Goal: Information Seeking & Learning: Learn about a topic

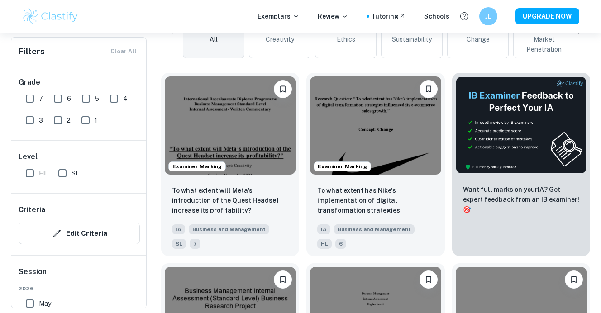
scroll to position [244, 0]
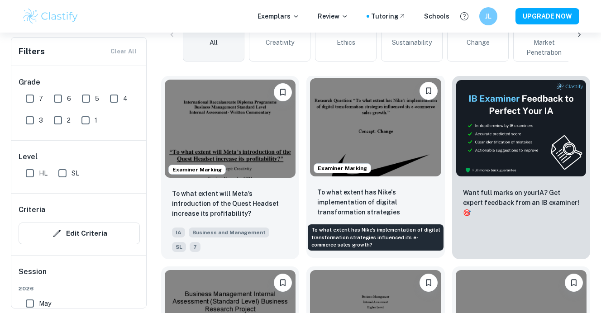
click at [385, 198] on p "To what extent has Nike's implementation of digital transformation strategies i…" at bounding box center [375, 202] width 116 height 31
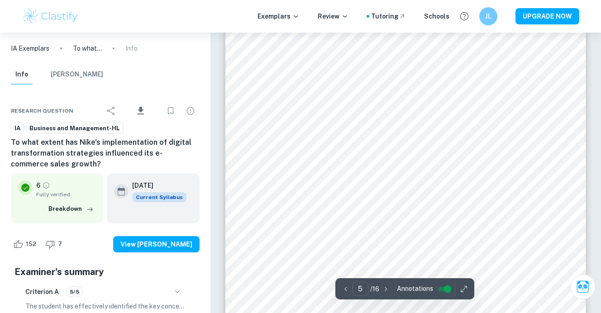
scroll to position [2171, 0]
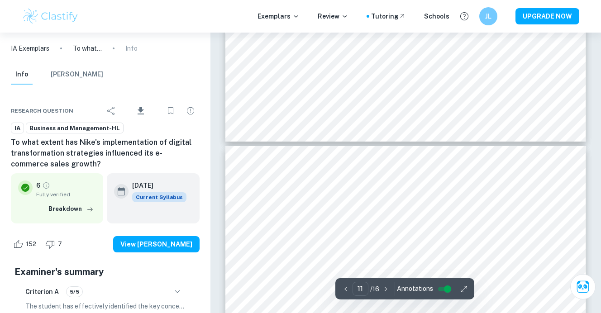
type input "12"
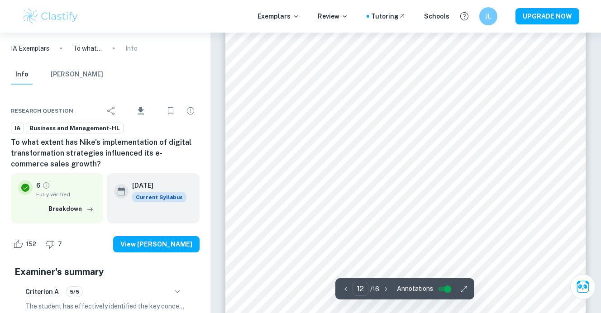
scroll to position [5454, 0]
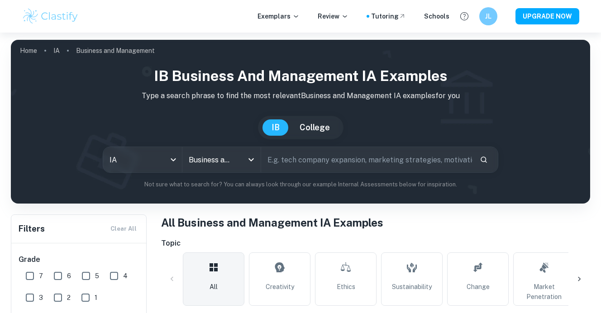
click at [281, 169] on input "text" at bounding box center [366, 159] width 211 height 25
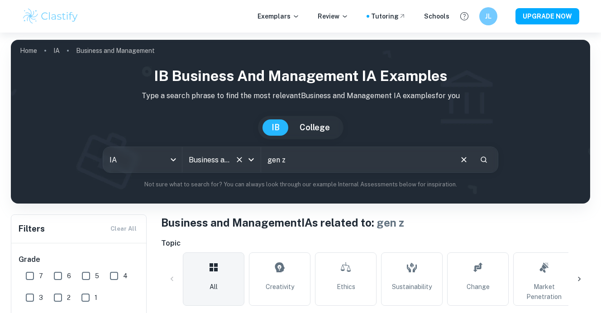
drag, startPoint x: 304, startPoint y: 161, endPoint x: 253, endPoint y: 157, distance: 50.9
click at [253, 157] on div "IA ia All Subjects Business and Management All Subjects gen z ​" at bounding box center [301, 160] width 396 height 26
click at [339, 159] on input "digital marketig" at bounding box center [356, 159] width 191 height 25
type input "digital marketing"
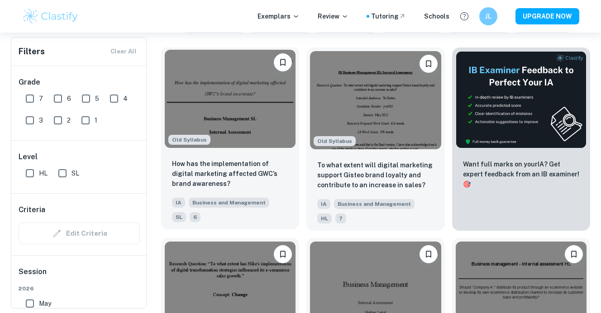
scroll to position [274, 0]
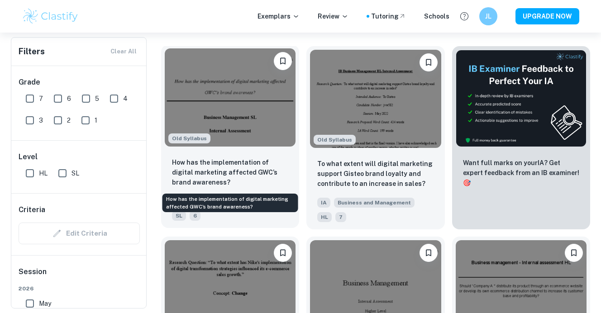
click at [240, 177] on p "How has the implementation of digital marketing affected GWC’s brand awareness?" at bounding box center [230, 173] width 116 height 30
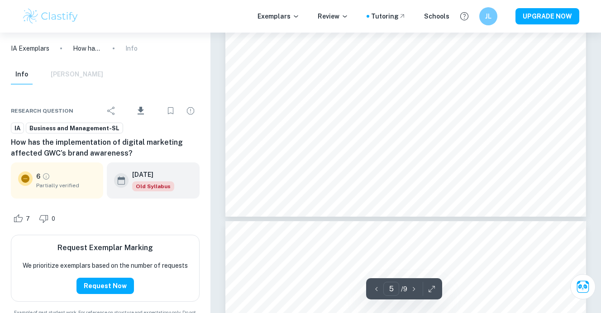
type input "6"
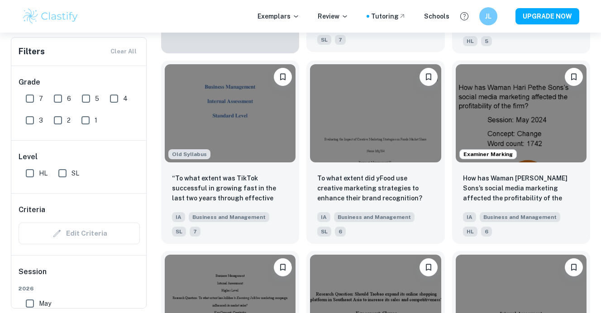
scroll to position [834, 0]
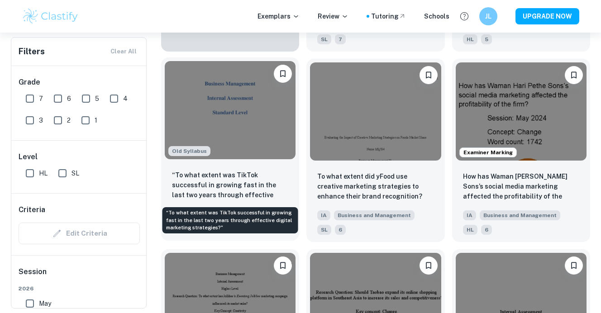
click at [242, 185] on p "“To what extent was TikTok successful in growing fast in the last two years thr…" at bounding box center [230, 185] width 116 height 31
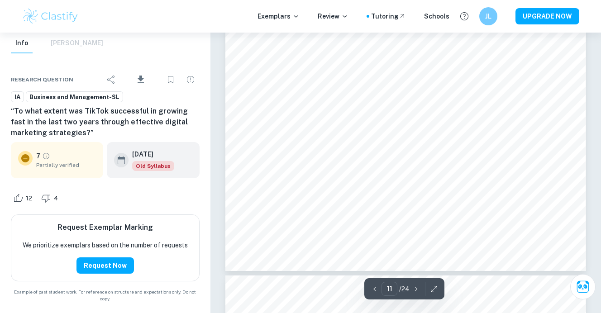
scroll to position [5120, 0]
type input "3"
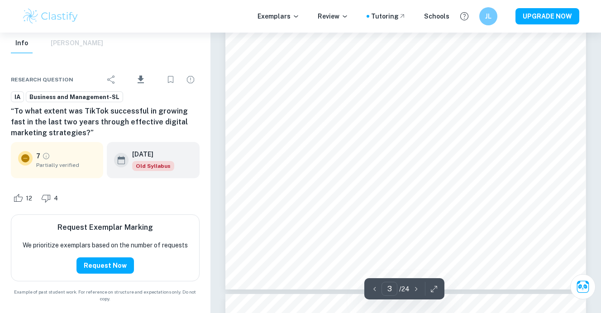
scroll to position [1295, 0]
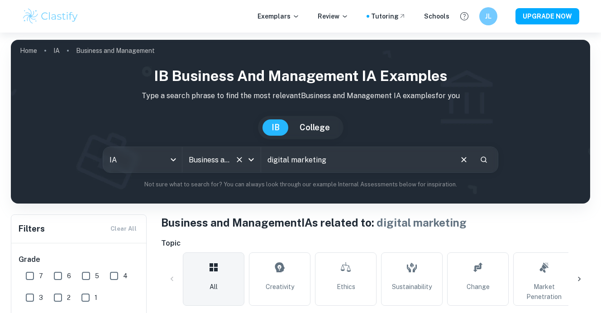
drag, startPoint x: 353, startPoint y: 163, endPoint x: 241, endPoint y: 162, distance: 111.8
click at [241, 162] on div "IA ia All Subjects Business and Management All Subjects digital marketing ​" at bounding box center [301, 160] width 396 height 26
type input "d"
type input "social media"
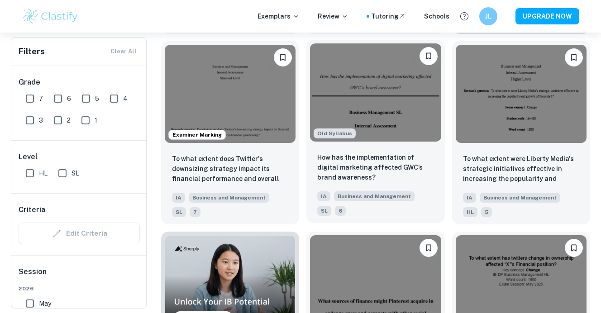
scroll to position [471, 0]
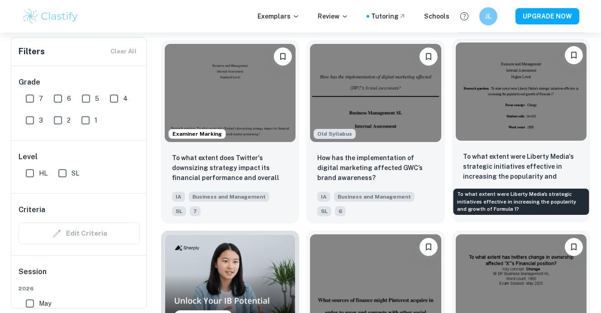
click at [533, 171] on p "To what extent were Liberty Media's strategic initiatives effective in increasi…" at bounding box center [521, 167] width 116 height 31
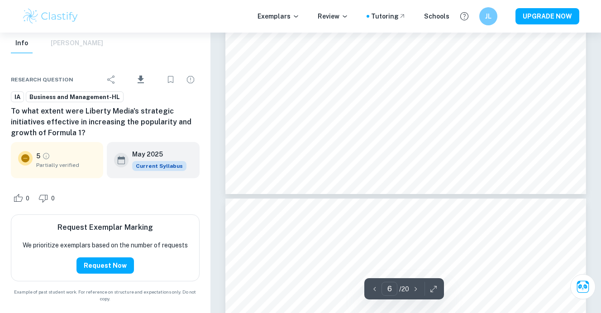
scroll to position [2874, 0]
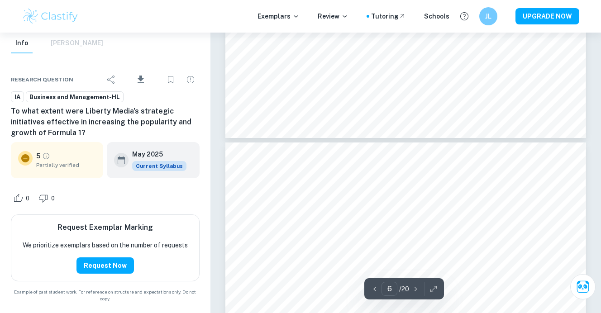
type input "7"
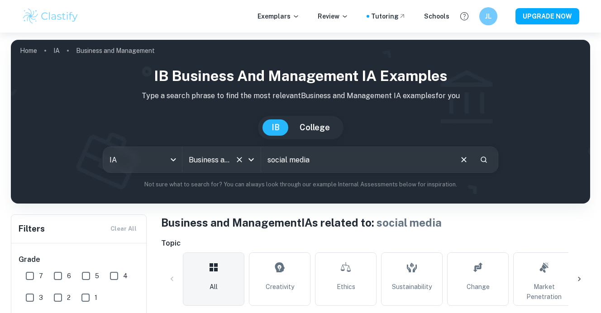
drag, startPoint x: 368, startPoint y: 162, endPoint x: 252, endPoint y: 157, distance: 116.0
click at [252, 157] on div "IA ia All Subjects Business and Management All Subjects social media ​" at bounding box center [301, 160] width 396 height 26
type input "marketing"
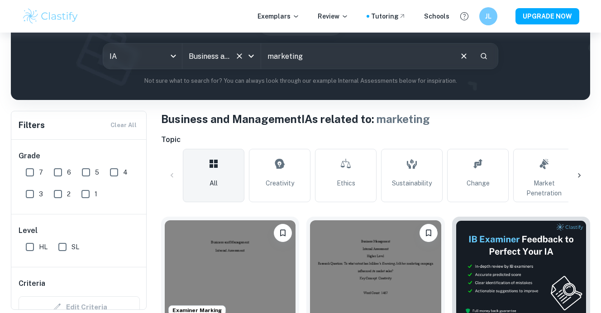
scroll to position [101, 0]
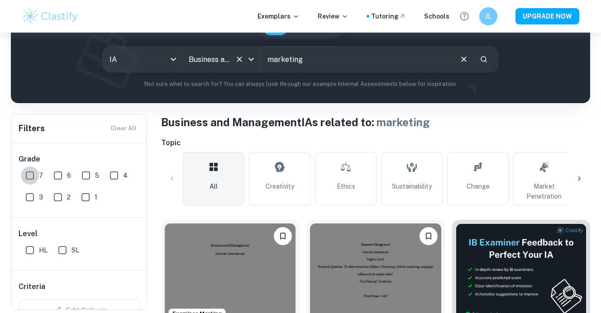
click at [29, 173] on input "7" at bounding box center [30, 176] width 18 height 18
checkbox input "true"
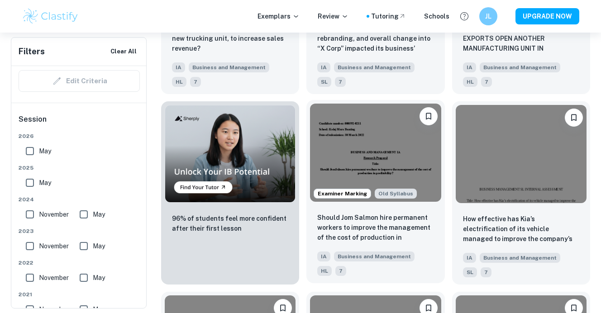
scroll to position [6735, 0]
